Goal: Task Accomplishment & Management: Use online tool/utility

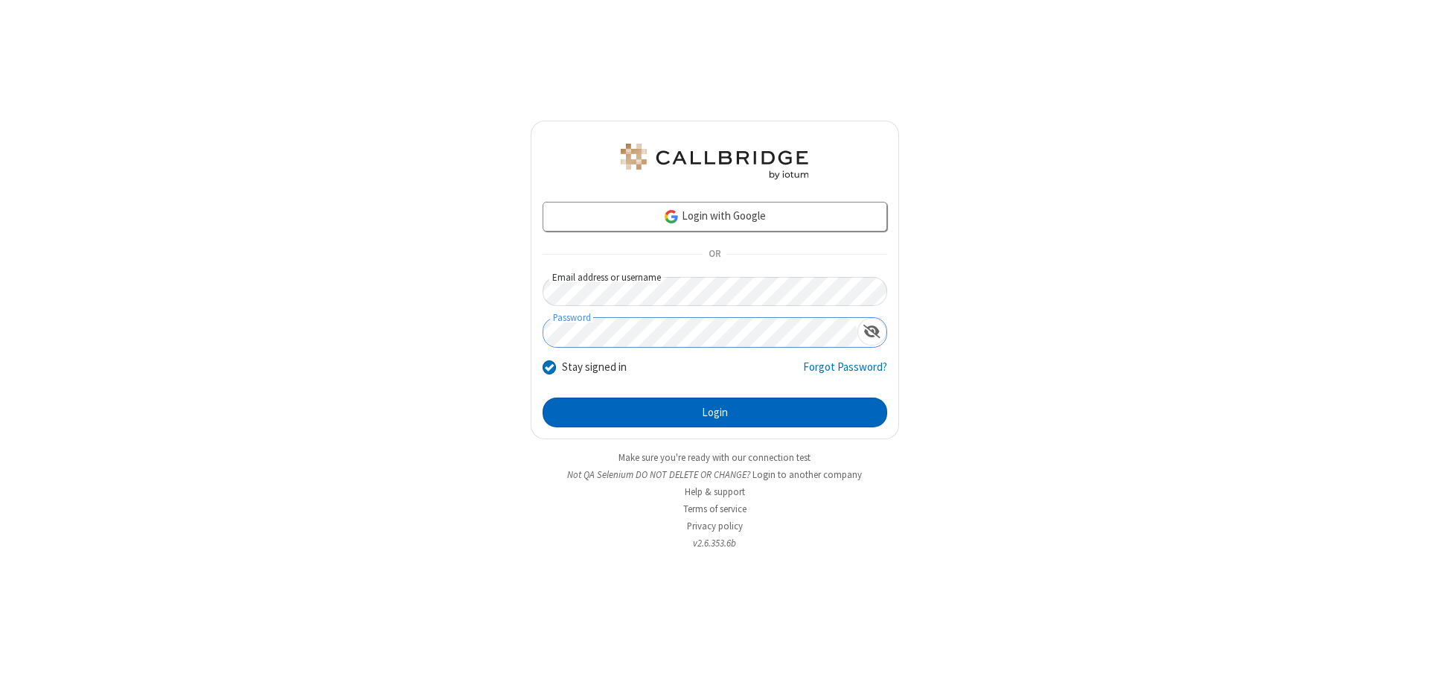
click at [714, 412] on button "Login" at bounding box center [714, 412] width 344 height 30
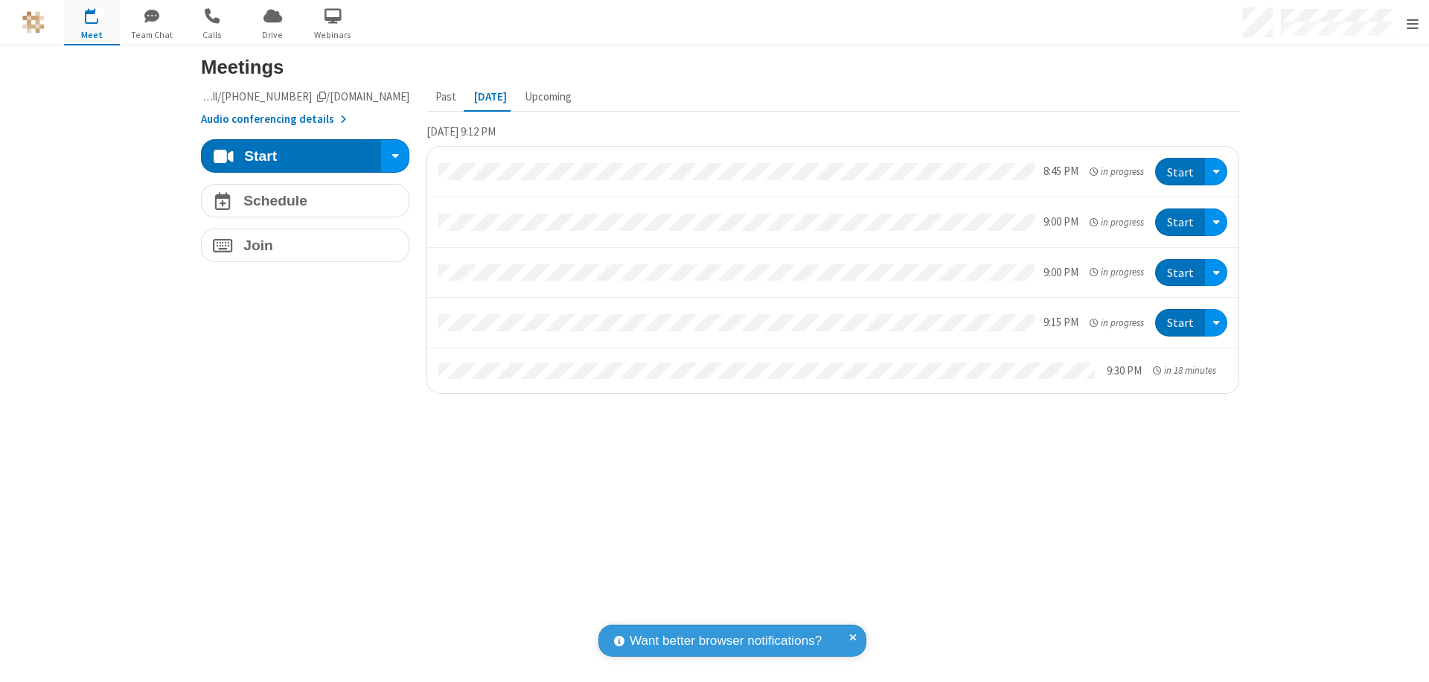
click at [1411, 23] on span "Open menu" at bounding box center [1412, 23] width 12 height 15
click at [272, 34] on span "Drive" at bounding box center [273, 34] width 56 height 13
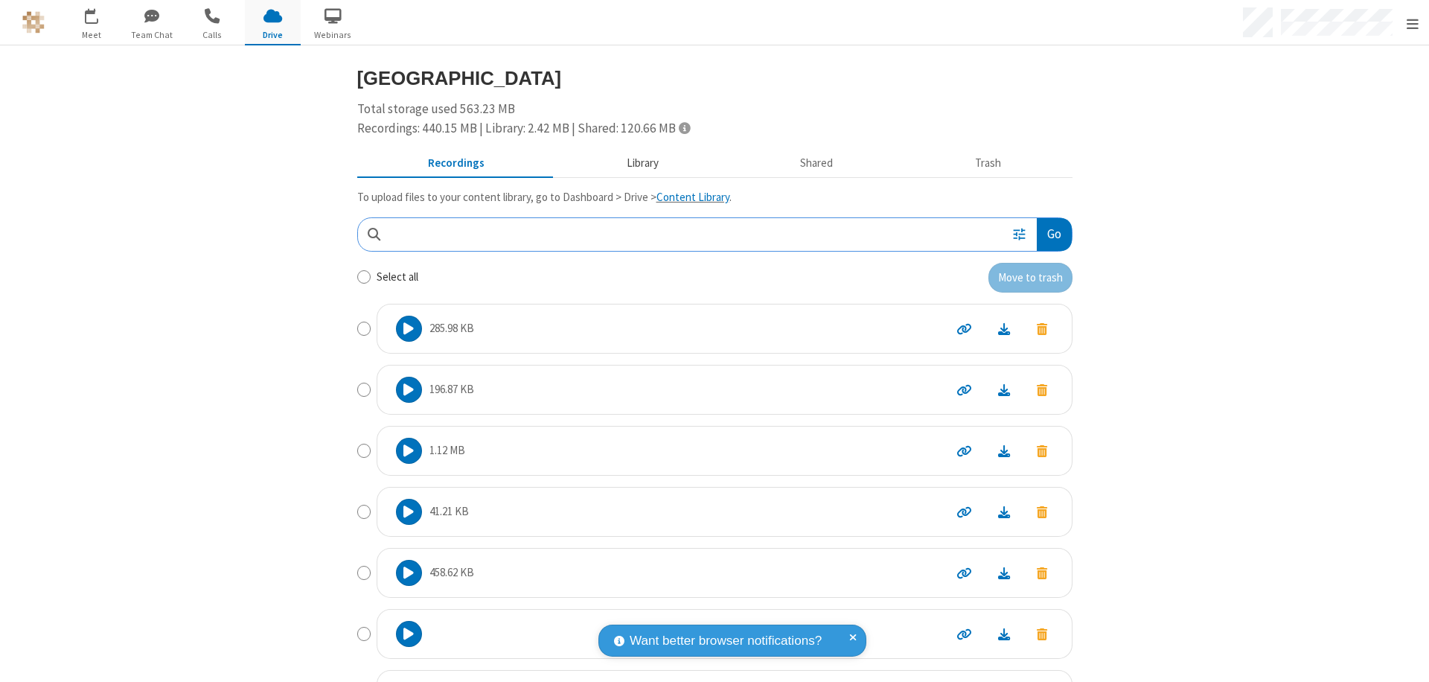
click at [635, 163] on button "Library" at bounding box center [642, 164] width 174 height 28
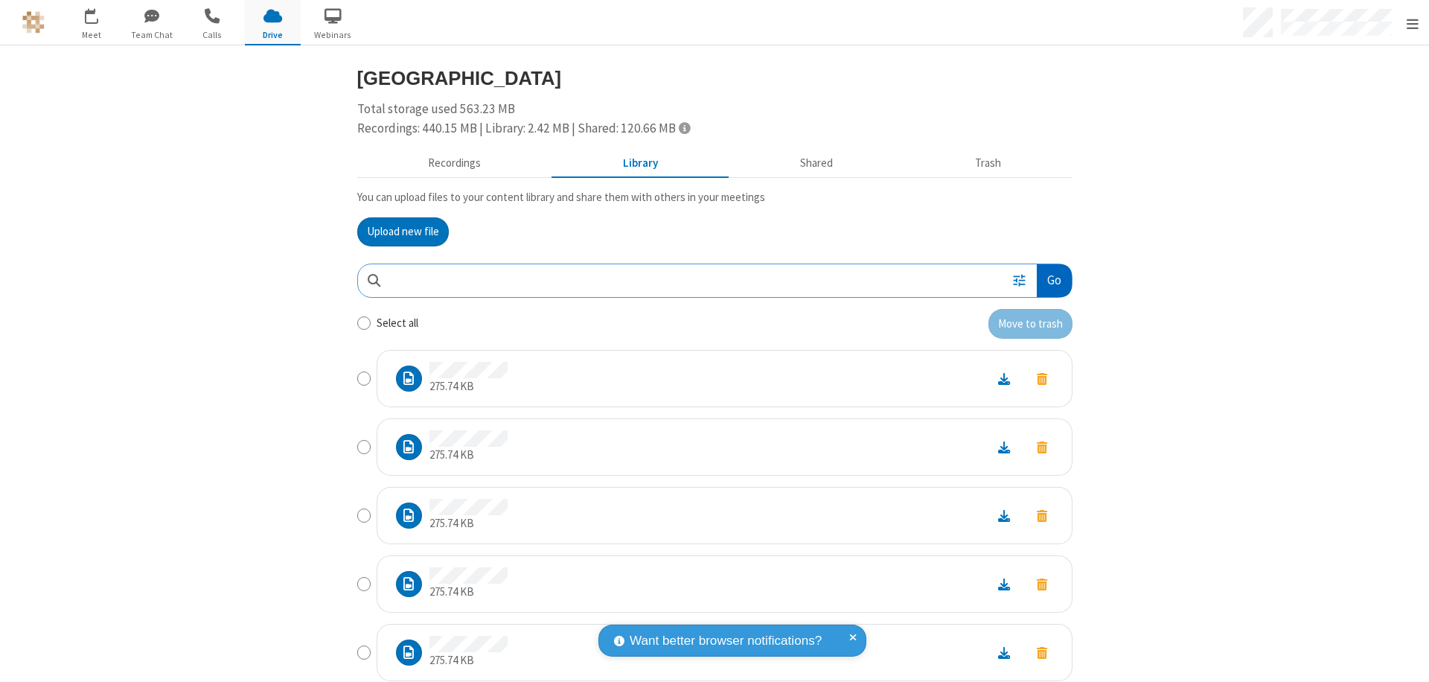
click at [1048, 280] on button "Go" at bounding box center [1053, 280] width 34 height 33
click at [397, 231] on button "Upload new file" at bounding box center [403, 232] width 92 height 30
